Goal: Task Accomplishment & Management: Use online tool/utility

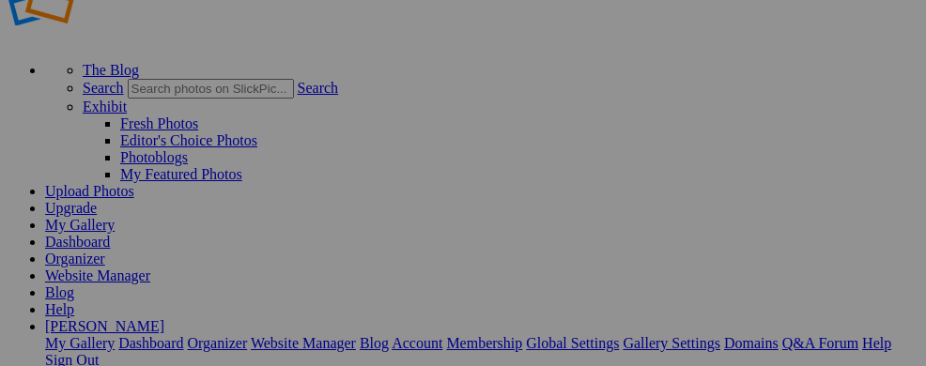
scroll to position [58, 0]
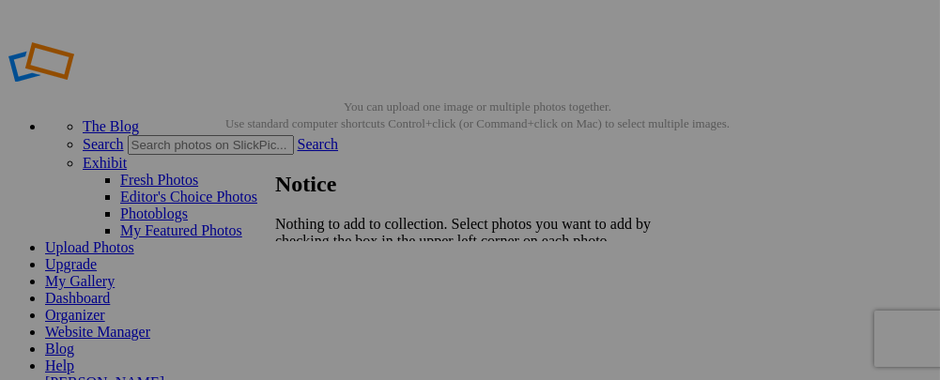
click at [309, 287] on span "Close" at bounding box center [292, 290] width 34 height 16
